Goal: Find specific page/section: Find specific page/section

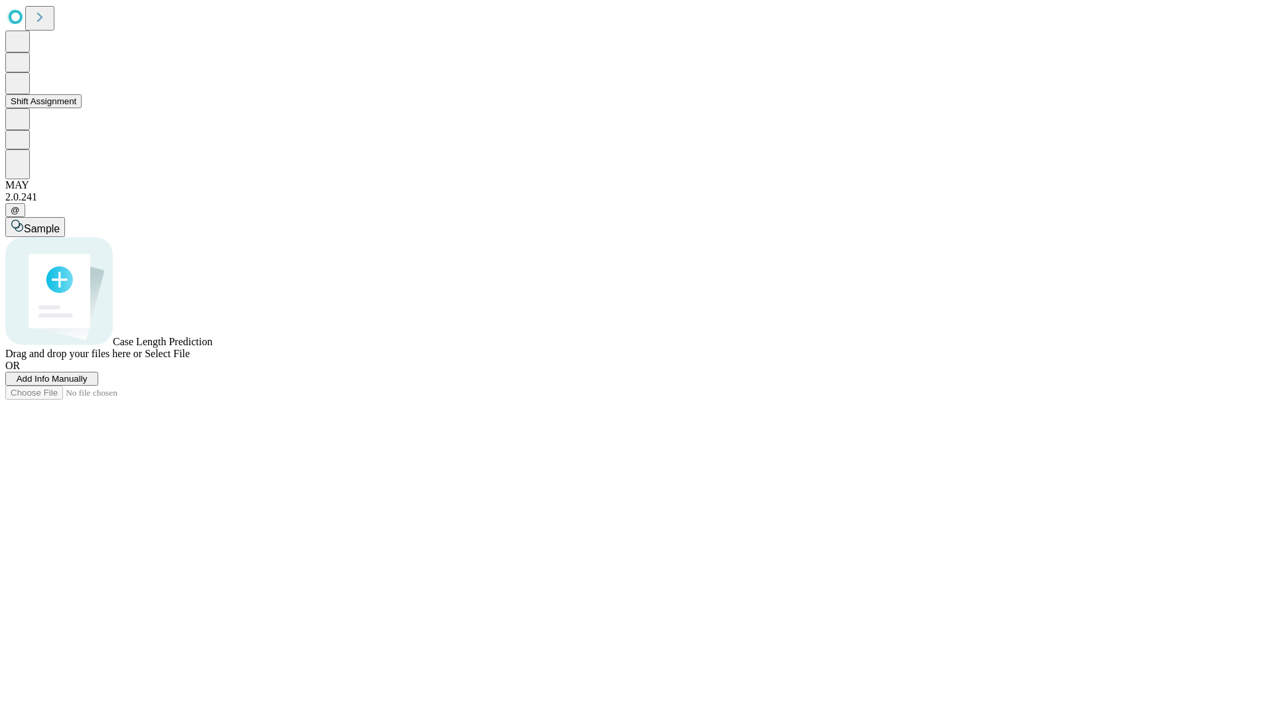
click at [82, 108] on button "Shift Assignment" at bounding box center [43, 101] width 76 height 14
